Goal: Register for event/course

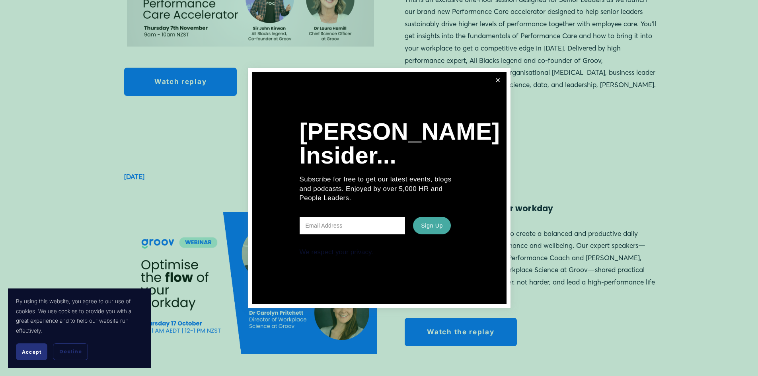
scroll to position [876, 0]
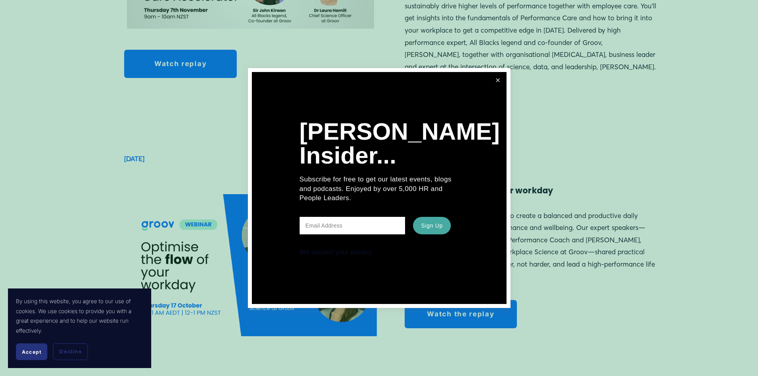
click at [504, 83] on link "Close" at bounding box center [498, 80] width 15 height 15
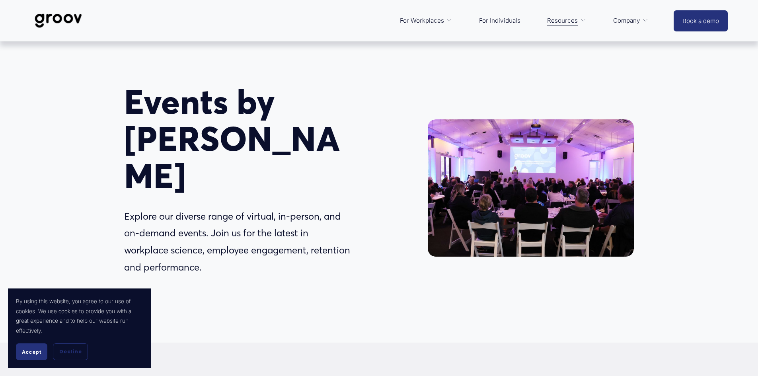
scroll to position [0, 0]
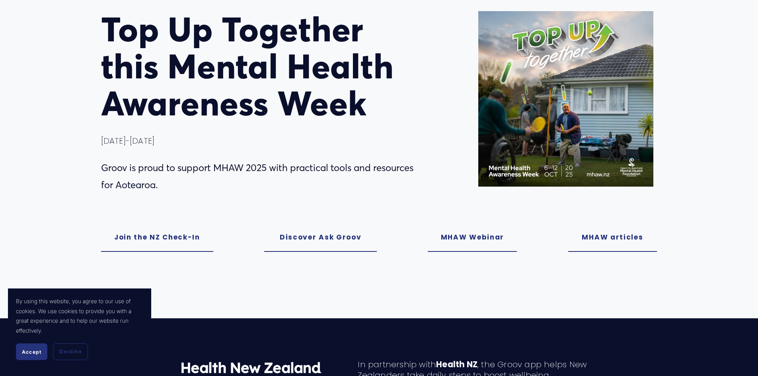
scroll to position [119, 0]
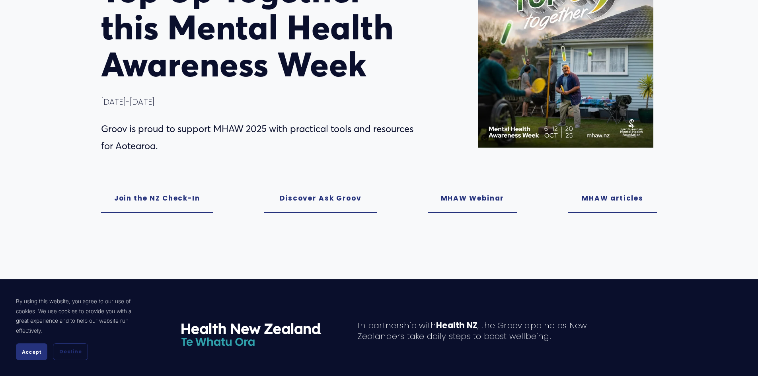
click at [479, 202] on link "MHAW Webinar" at bounding box center [472, 199] width 89 height 28
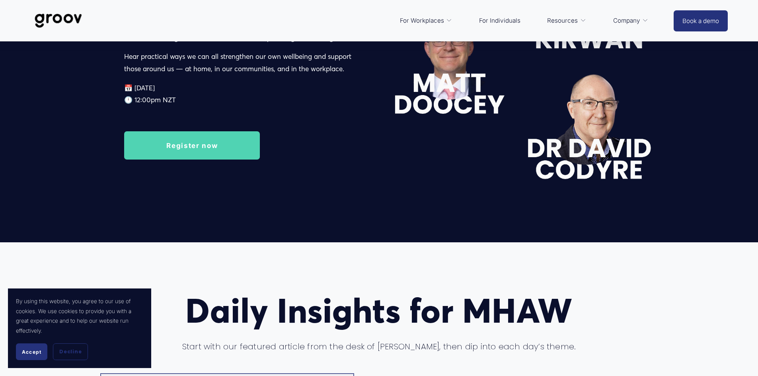
scroll to position [1309, 0]
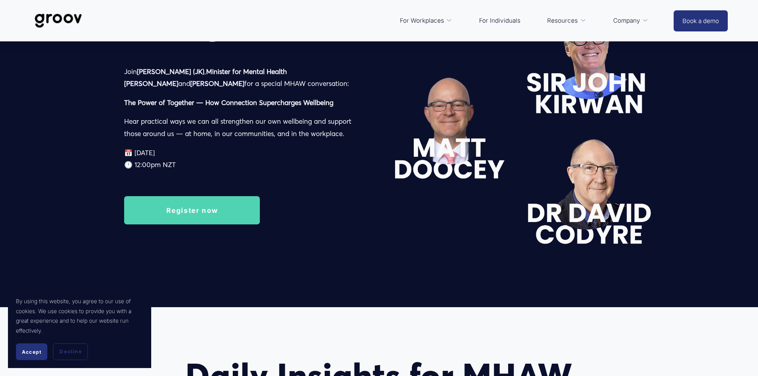
click at [235, 219] on link "Register now" at bounding box center [192, 210] width 136 height 28
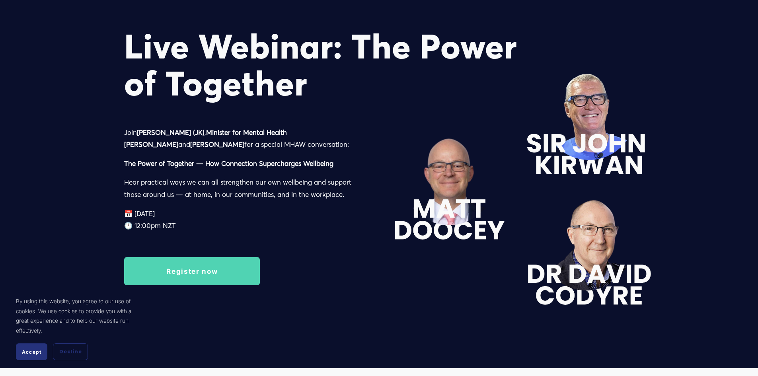
scroll to position [1230, 0]
